Goal: Task Accomplishment & Management: Use online tool/utility

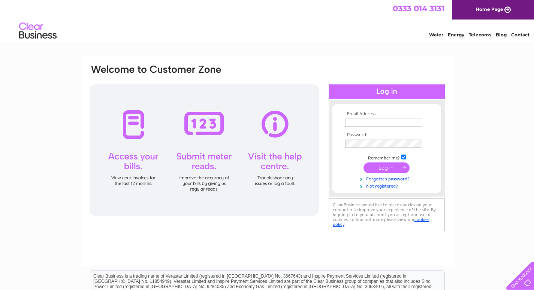
type input "meltonhardware@aol.com"
click at [382, 168] on input "submit" at bounding box center [387, 167] width 46 height 10
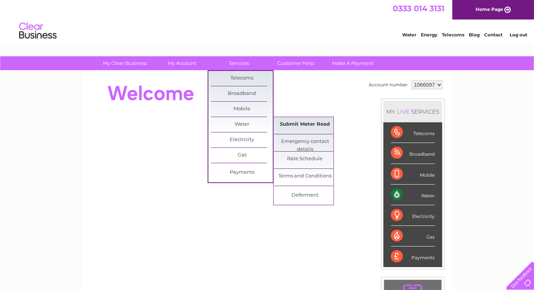
click at [298, 124] on link "Submit Meter Read" at bounding box center [305, 124] width 62 height 15
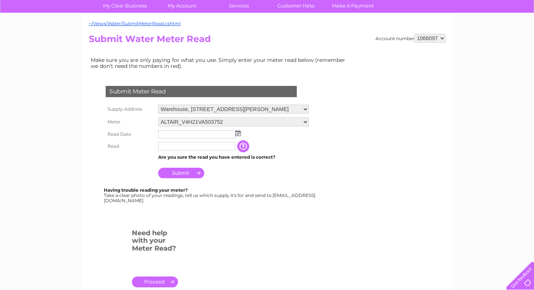
scroll to position [75, 0]
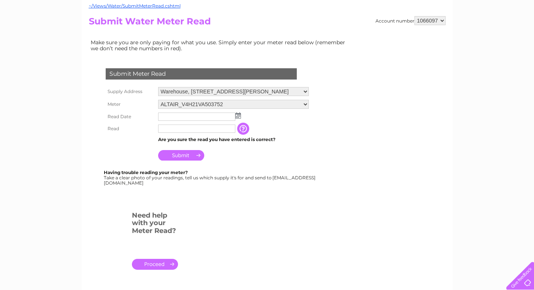
click at [237, 115] on img at bounding box center [238, 115] width 6 height 6
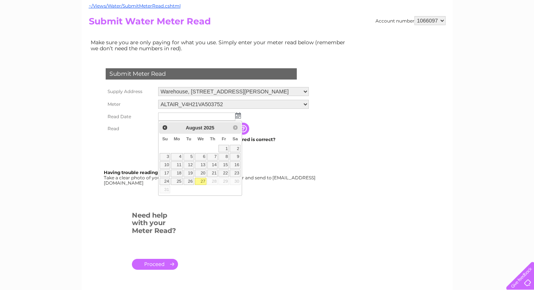
click at [199, 180] on link "27" at bounding box center [201, 181] width 12 height 7
type input "2025/08/27"
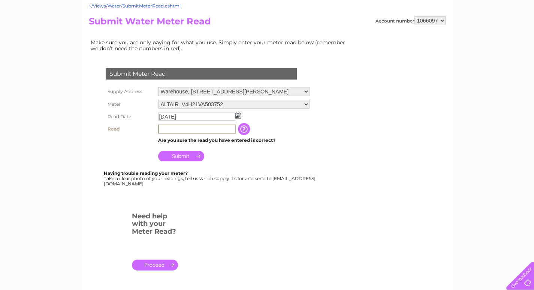
click at [172, 130] on input "text" at bounding box center [197, 128] width 78 height 9
type input "00053"
click at [257, 156] on td "Submit" at bounding box center [233, 154] width 155 height 18
click at [180, 154] on input "Submit" at bounding box center [181, 155] width 46 height 10
